Goal: Task Accomplishment & Management: Use online tool/utility

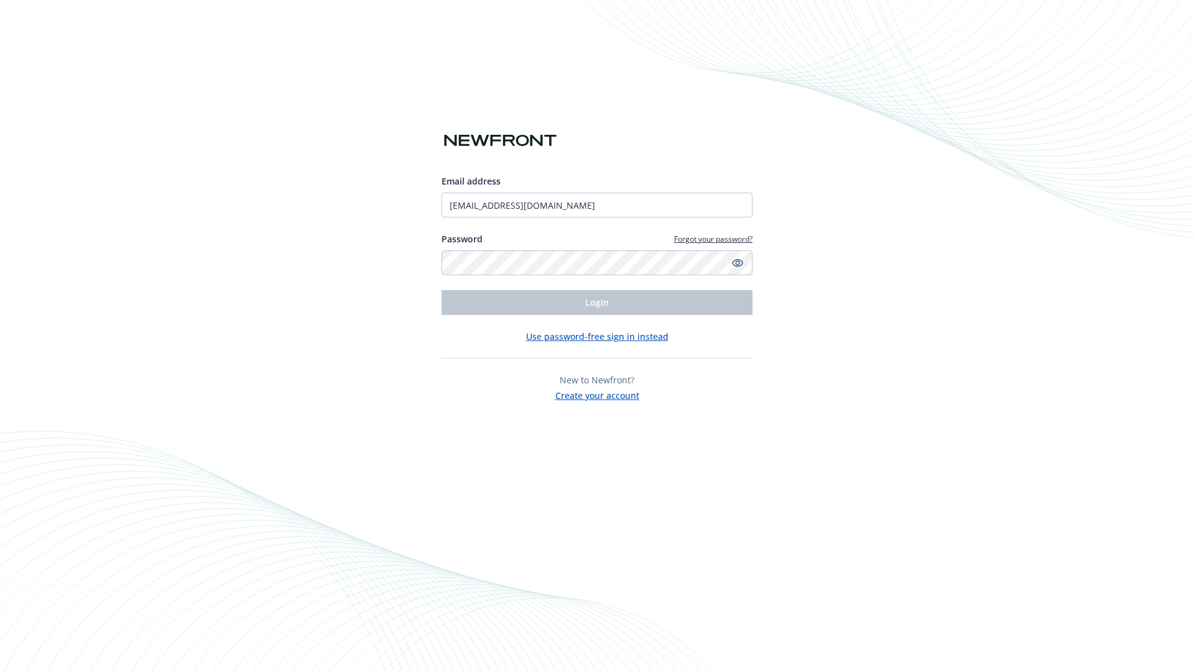
type input "[EMAIL_ADDRESS][DOMAIN_NAME]"
click at [597, 303] on span "Login" at bounding box center [597, 303] width 24 height 12
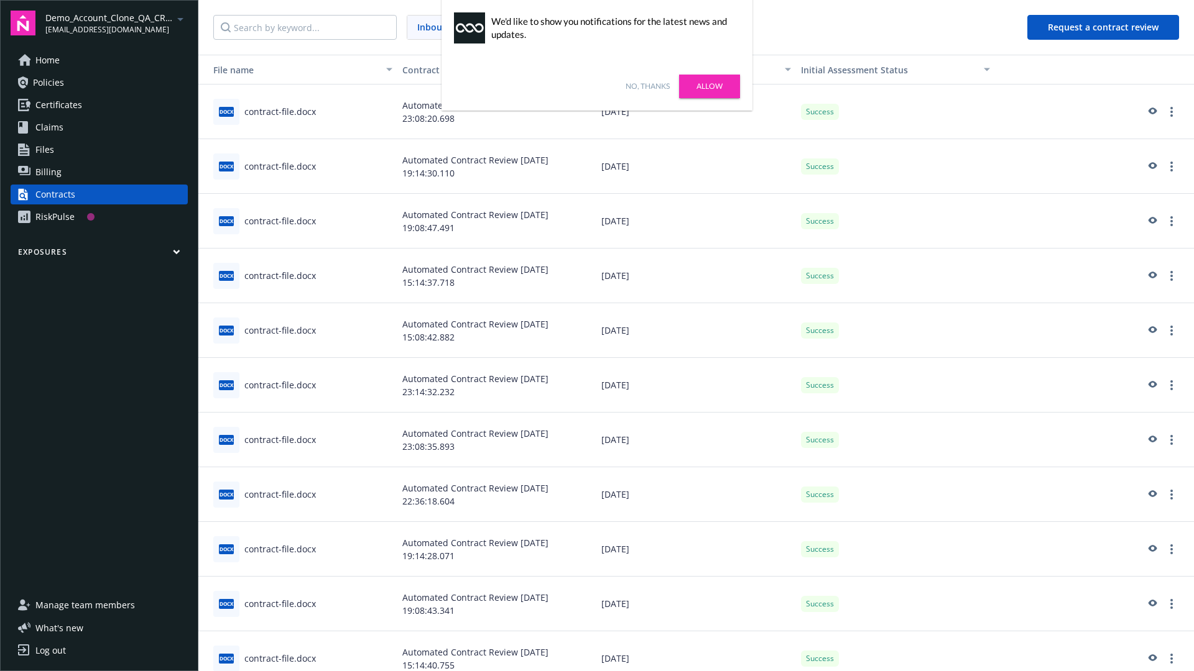
click at [647, 86] on link "No, thanks" at bounding box center [647, 86] width 44 height 11
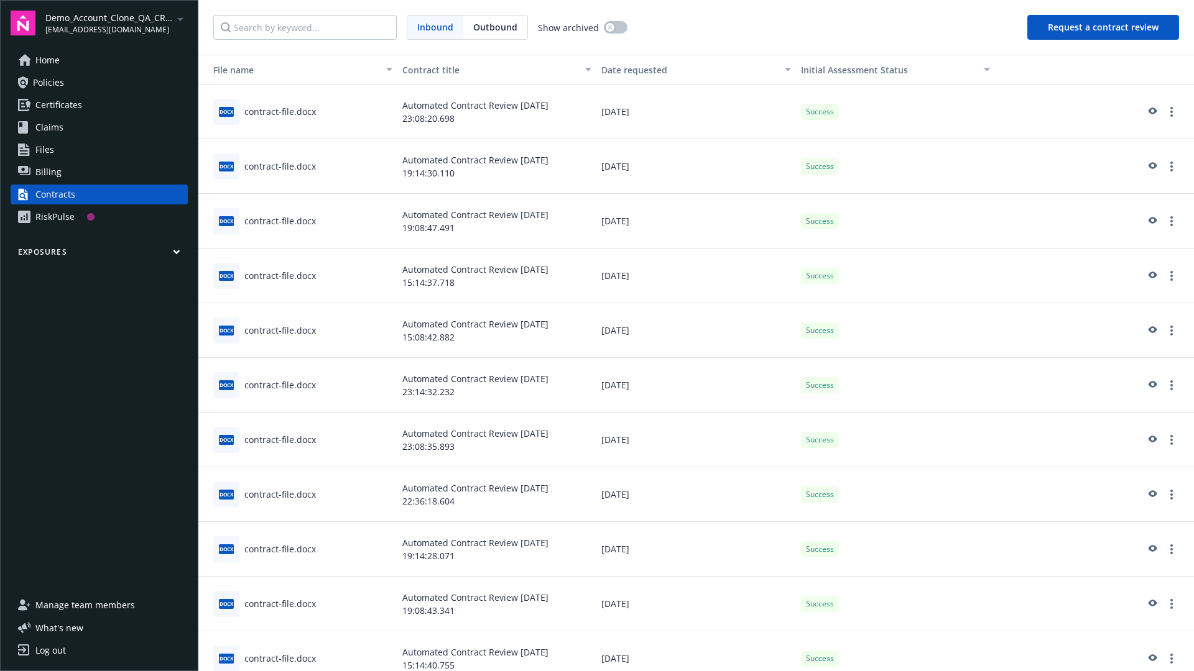
click at [1104, 27] on button "Request a contract review" at bounding box center [1103, 27] width 152 height 25
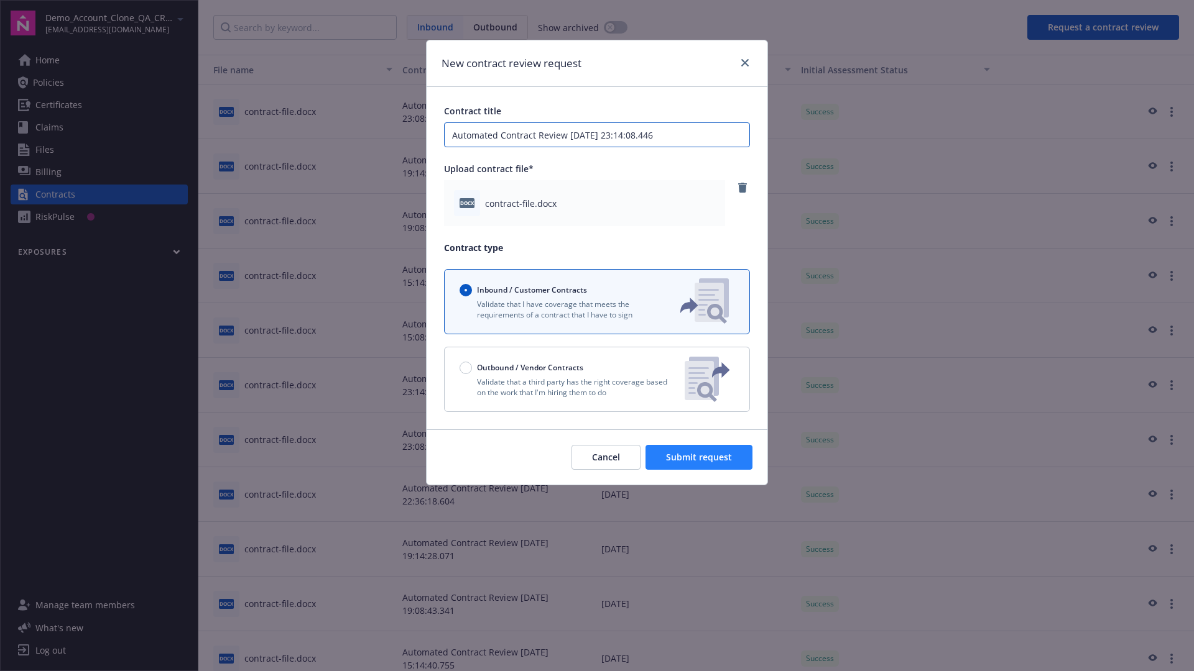
type input "Automated Contract Review 10-13-2025 23:14:08.446"
click at [699, 458] on span "Submit request" at bounding box center [699, 457] width 66 height 12
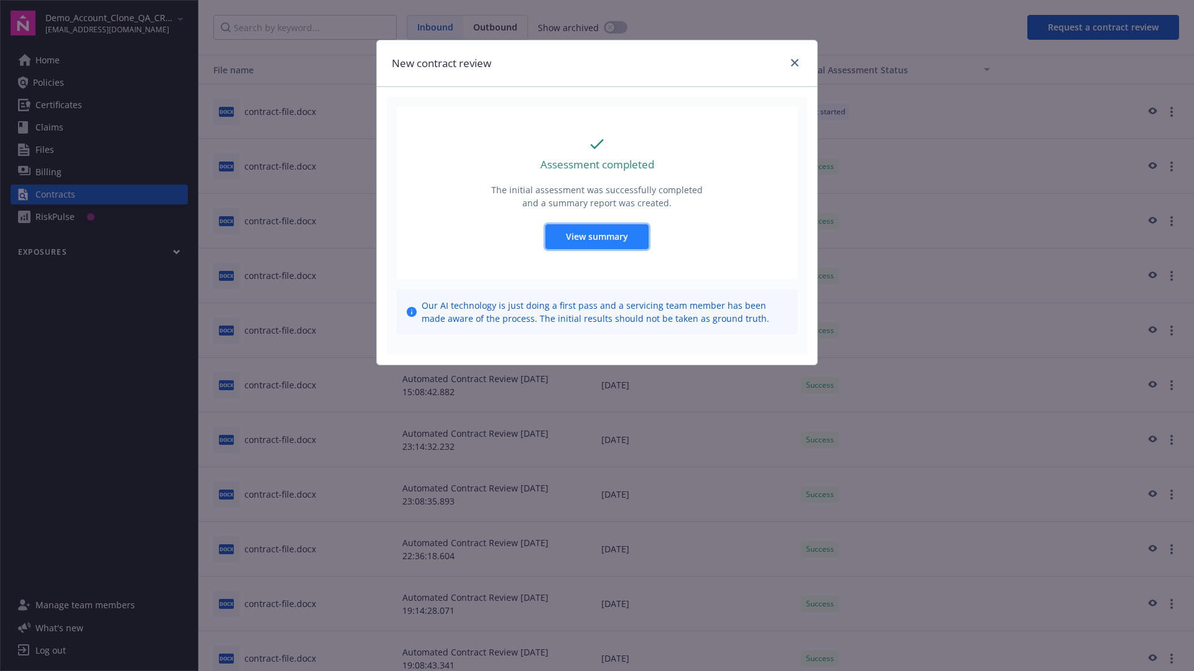
click at [596, 236] on span "View summary" at bounding box center [597, 237] width 62 height 12
